Goal: Information Seeking & Learning: Learn about a topic

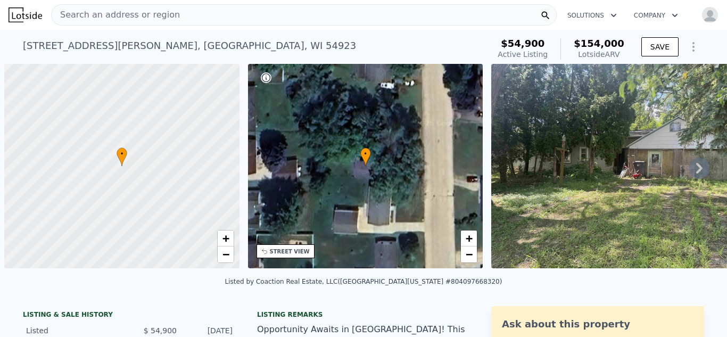
click at [108, 16] on span "Search an address or region" at bounding box center [116, 15] width 128 height 13
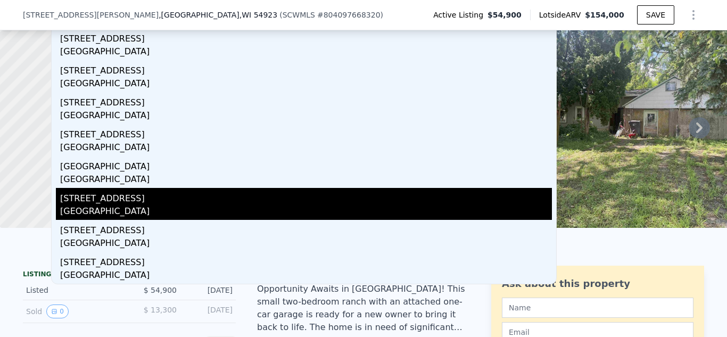
scroll to position [57, 0]
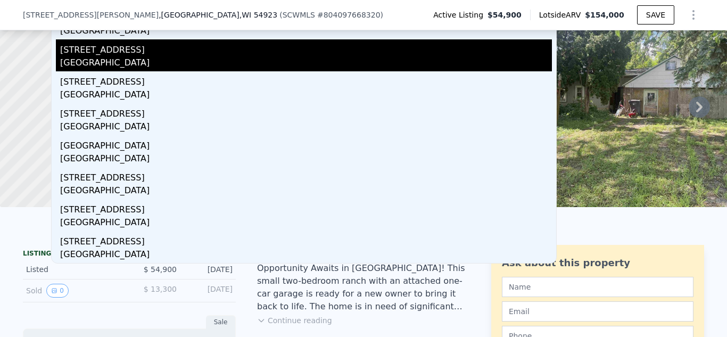
type input "[STREET_ADDRESS]"
click at [135, 59] on div "[GEOGRAPHIC_DATA]" at bounding box center [306, 63] width 492 height 15
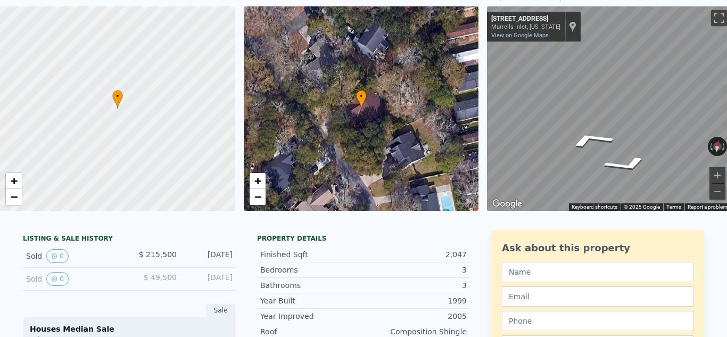
scroll to position [4, 0]
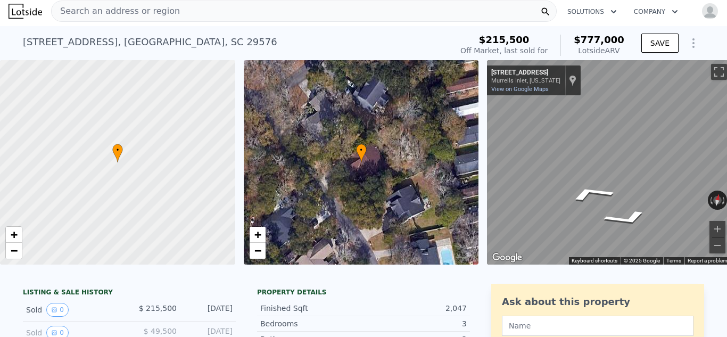
click at [170, 9] on div "Search an address or region" at bounding box center [304, 11] width 506 height 21
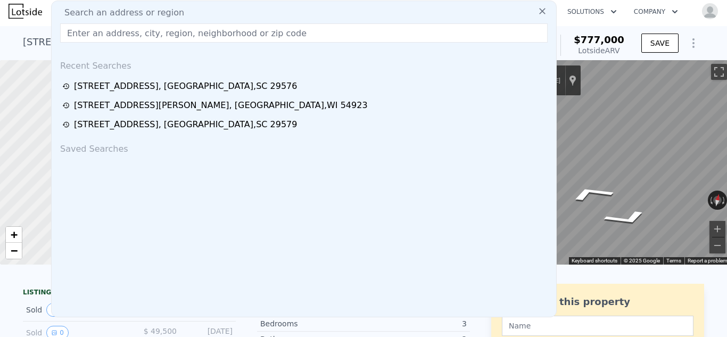
click at [118, 35] on input "text" at bounding box center [303, 32] width 487 height 19
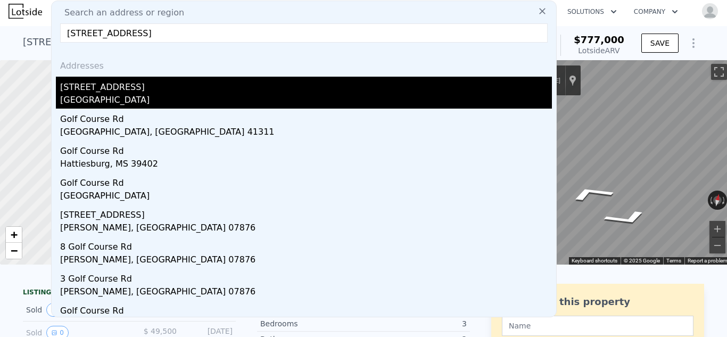
type input "[STREET_ADDRESS]"
click at [97, 102] on div "[GEOGRAPHIC_DATA]" at bounding box center [306, 101] width 492 height 15
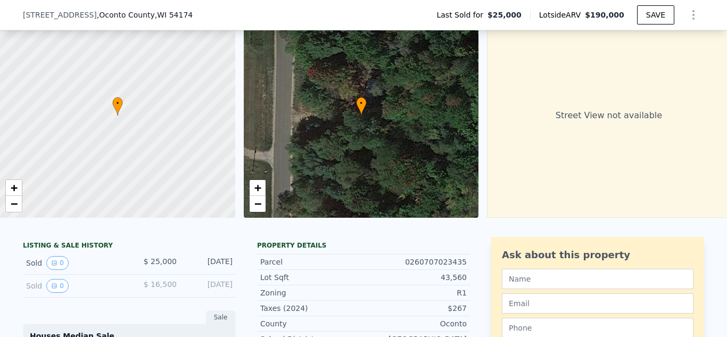
scroll to position [60, 0]
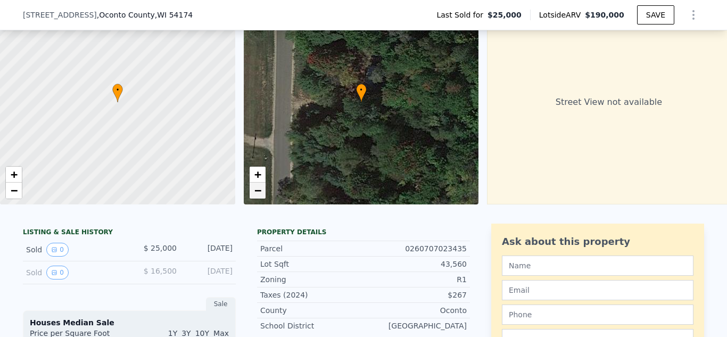
click at [255, 187] on span "−" at bounding box center [257, 190] width 7 height 13
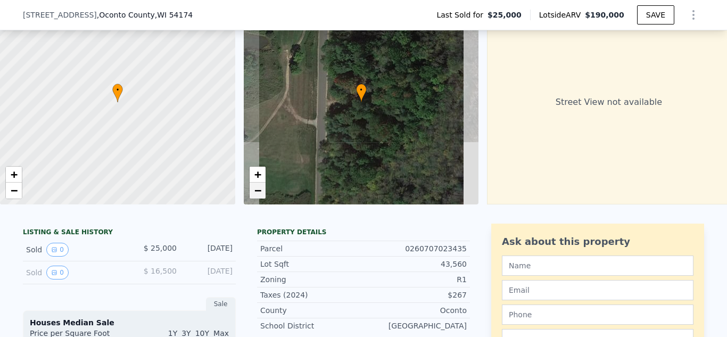
click at [255, 187] on span "−" at bounding box center [257, 190] width 7 height 13
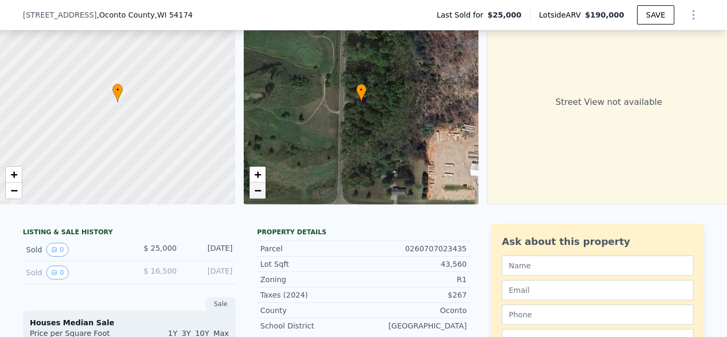
click at [255, 187] on span "−" at bounding box center [257, 190] width 7 height 13
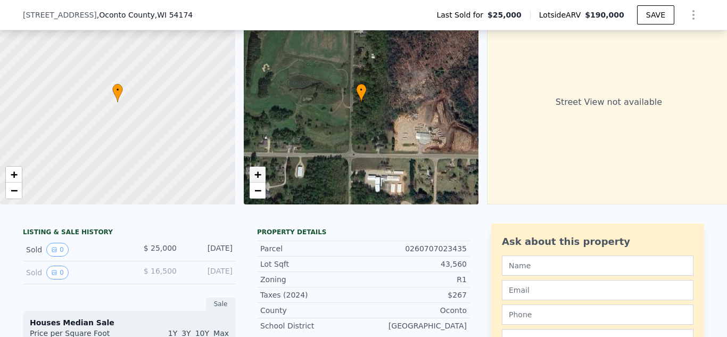
click at [257, 173] on span "+" at bounding box center [257, 174] width 7 height 13
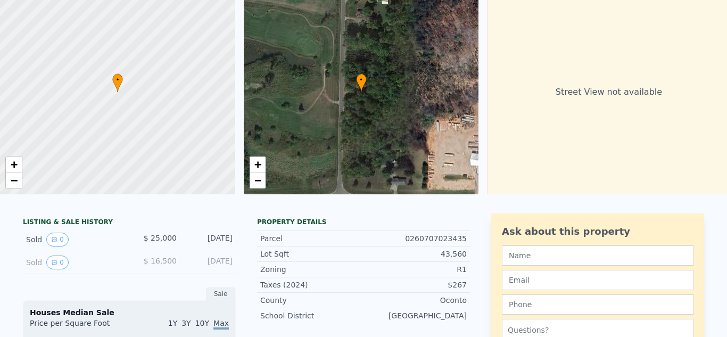
scroll to position [4, 0]
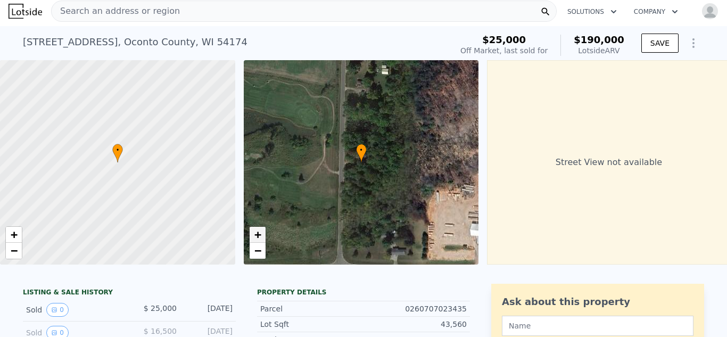
click at [260, 233] on span "+" at bounding box center [257, 234] width 7 height 13
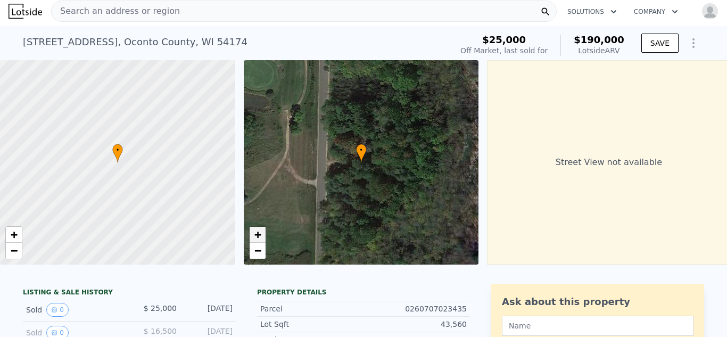
click at [260, 233] on span "+" at bounding box center [257, 234] width 7 height 13
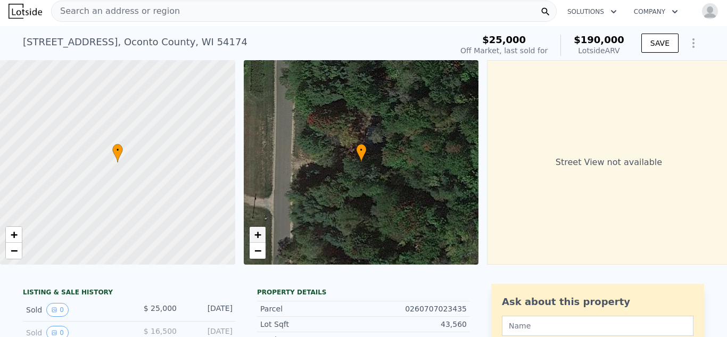
click at [260, 233] on span "+" at bounding box center [257, 234] width 7 height 13
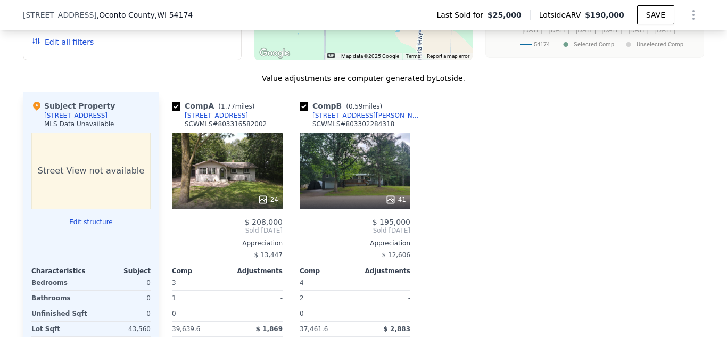
scroll to position [972, 0]
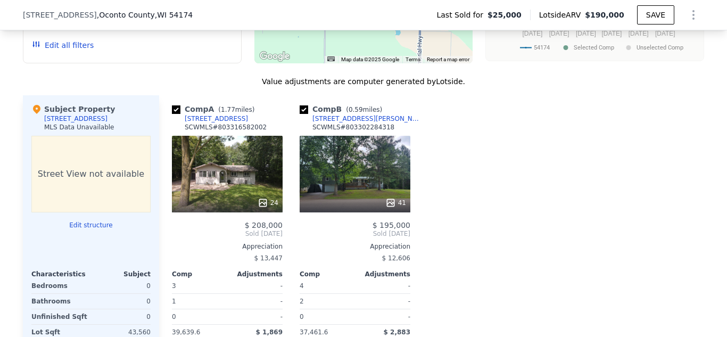
click at [391, 201] on icon at bounding box center [390, 202] width 11 height 11
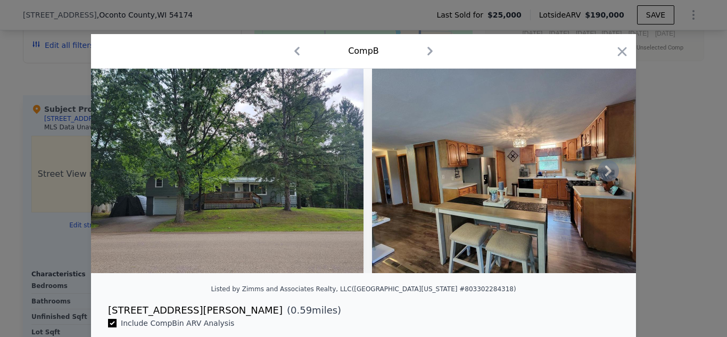
click at [605, 172] on icon at bounding box center [608, 170] width 21 height 21
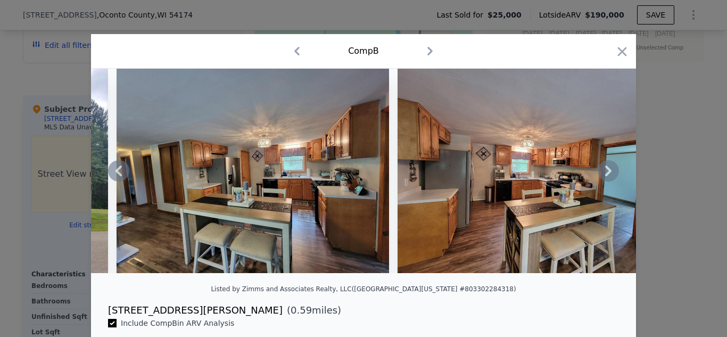
click at [605, 172] on icon at bounding box center [608, 170] width 21 height 21
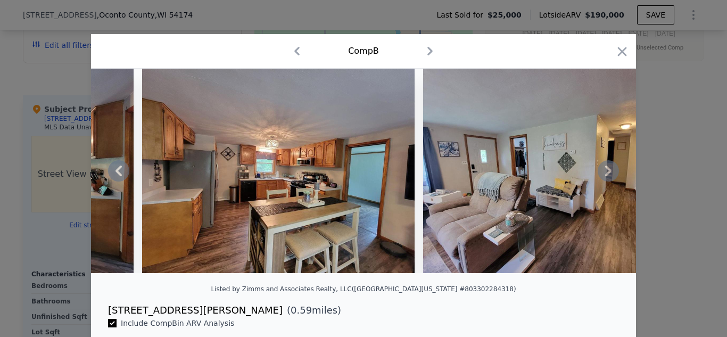
click at [605, 172] on icon at bounding box center [608, 170] width 21 height 21
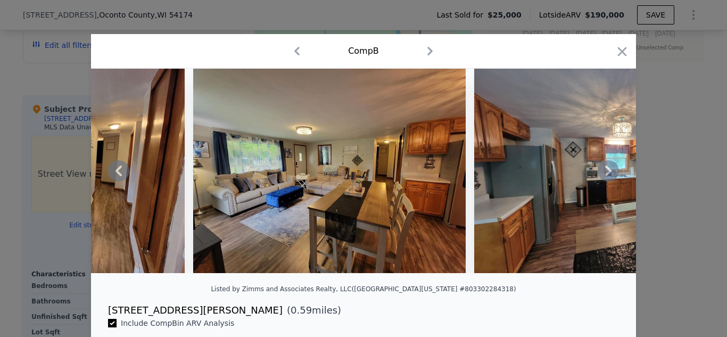
click at [605, 172] on icon at bounding box center [608, 170] width 21 height 21
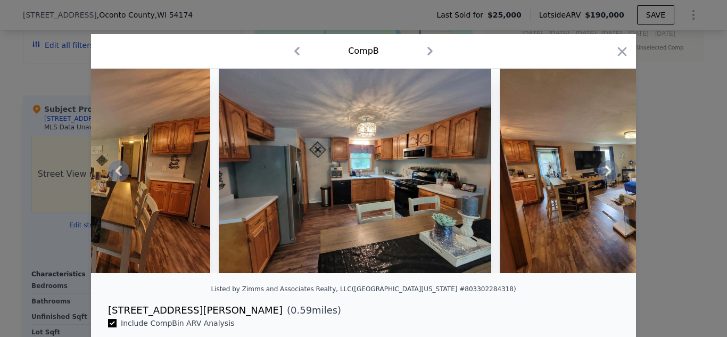
click at [605, 172] on icon at bounding box center [608, 170] width 21 height 21
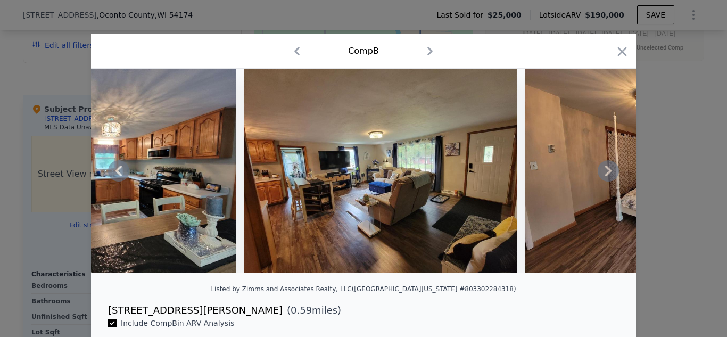
click at [605, 172] on icon at bounding box center [608, 170] width 21 height 21
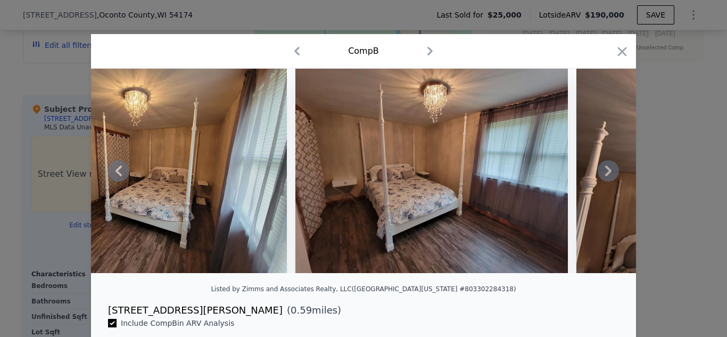
click at [605, 172] on icon at bounding box center [608, 170] width 21 height 21
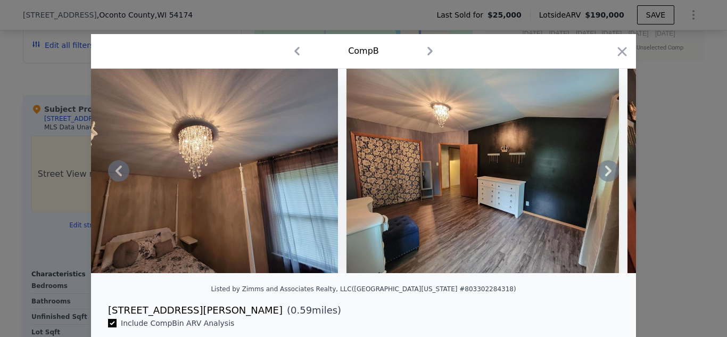
click at [605, 172] on icon at bounding box center [608, 170] width 21 height 21
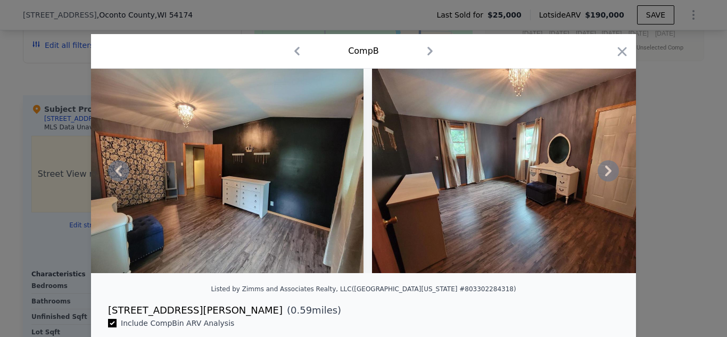
click at [605, 172] on icon at bounding box center [608, 170] width 21 height 21
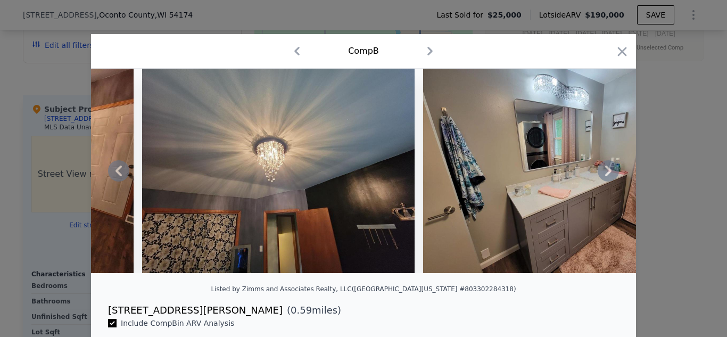
click at [605, 172] on icon at bounding box center [608, 170] width 21 height 21
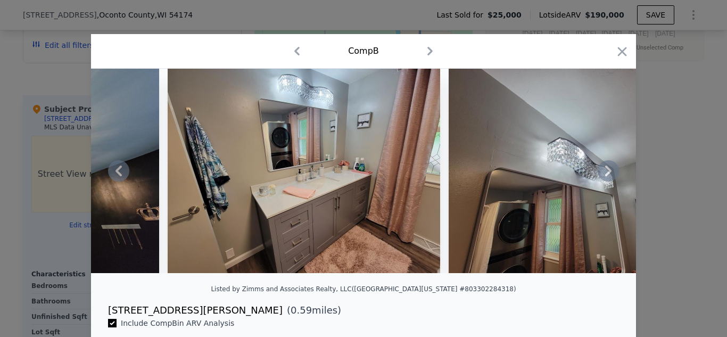
click at [605, 172] on icon at bounding box center [608, 170] width 21 height 21
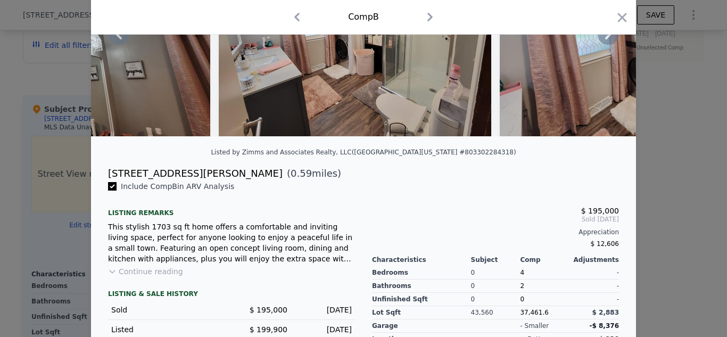
scroll to position [153, 0]
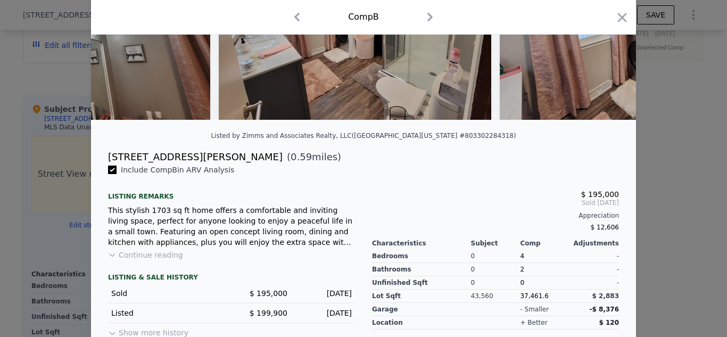
click at [143, 255] on button "Continue reading" at bounding box center [145, 255] width 75 height 11
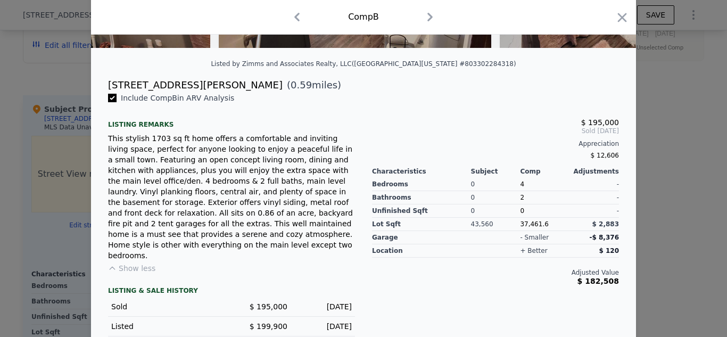
scroll to position [239, 0]
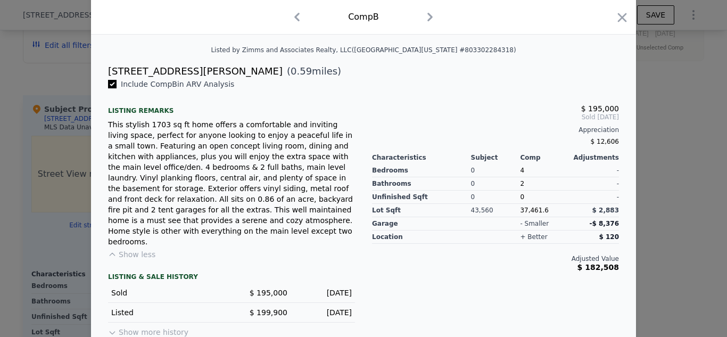
drag, startPoint x: 665, startPoint y: 126, endPoint x: 666, endPoint y: 120, distance: 5.4
click at [665, 125] on div at bounding box center [363, 168] width 727 height 337
